Goal: Navigation & Orientation: Find specific page/section

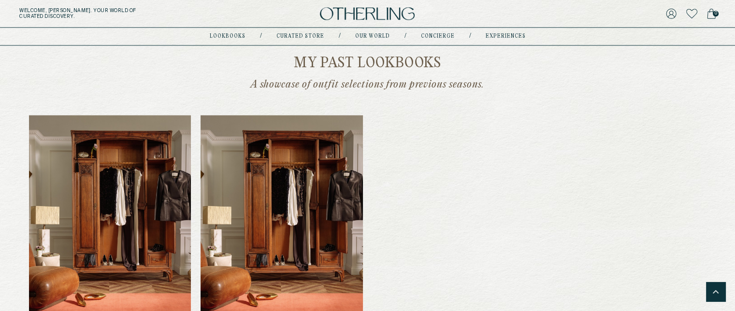
scroll to position [1338, 0]
click at [695, 16] on icon at bounding box center [692, 14] width 11 height 10
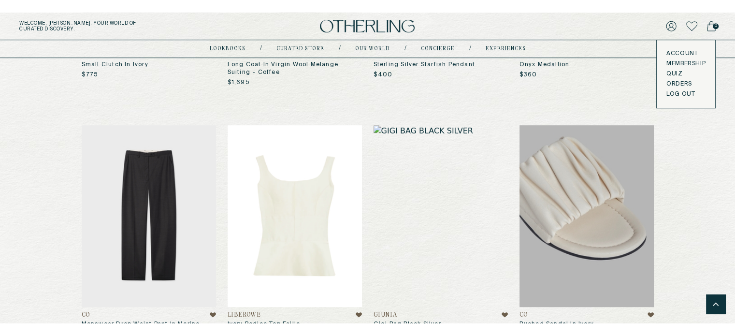
scroll to position [640, 0]
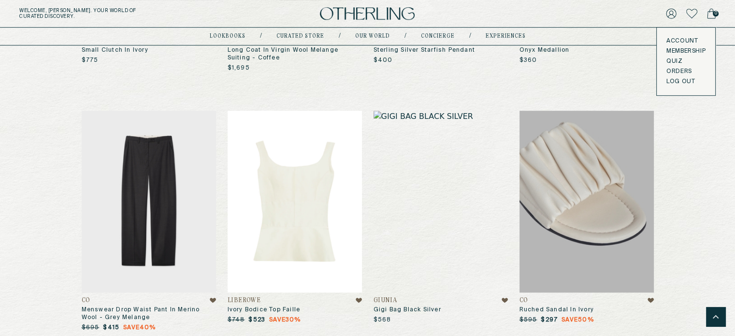
click at [360, 15] on img at bounding box center [367, 13] width 95 height 13
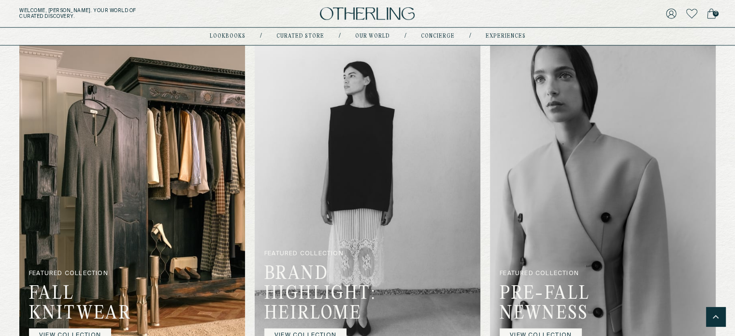
scroll to position [855, 0]
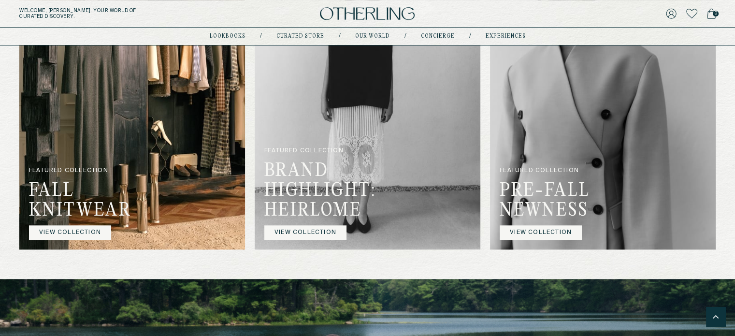
click at [58, 232] on link "VIEW COLLECTION" at bounding box center [70, 233] width 82 height 15
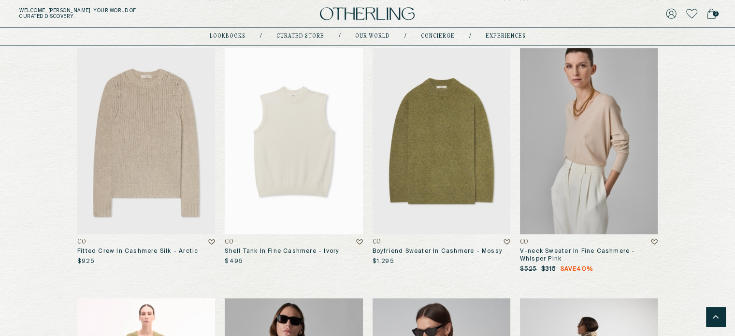
scroll to position [1446, 0]
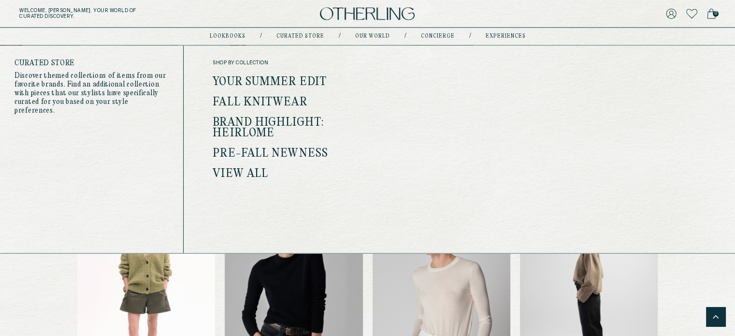
click at [275, 79] on link "Your Summer Edit" at bounding box center [270, 82] width 114 height 13
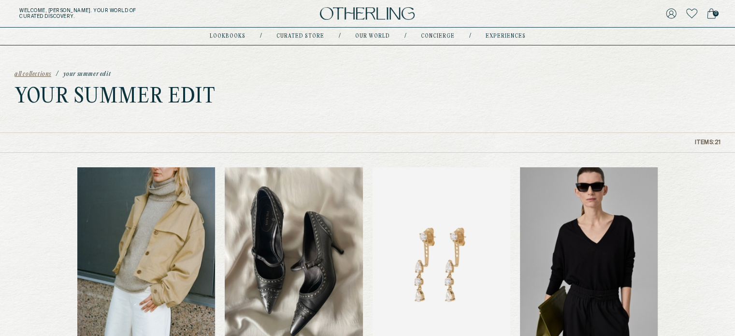
click at [386, 20] on img at bounding box center [367, 13] width 95 height 13
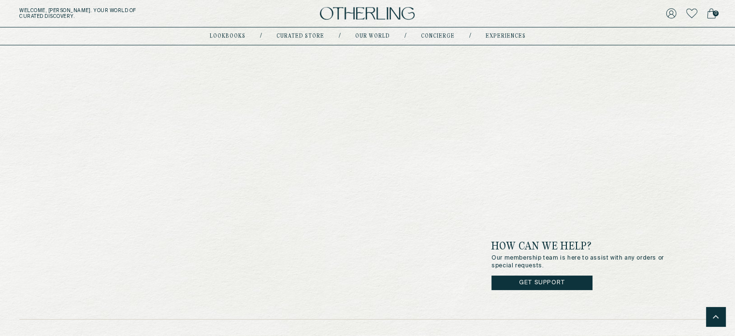
scroll to position [2917, 0]
